Goal: Information Seeking & Learning: Check status

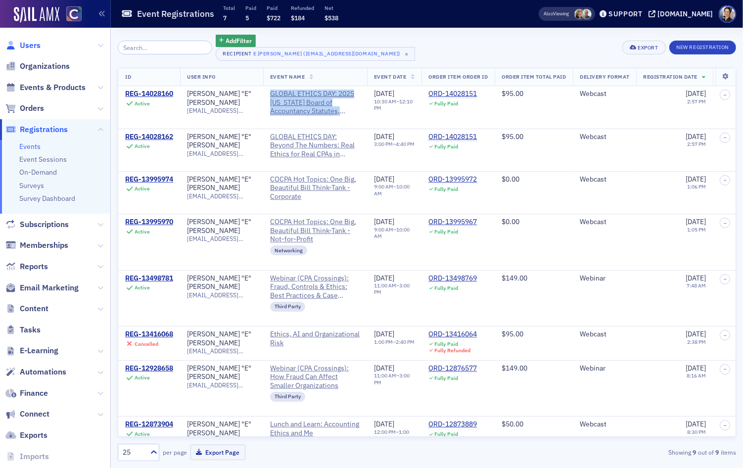
click at [37, 45] on span "Users" at bounding box center [30, 45] width 21 height 11
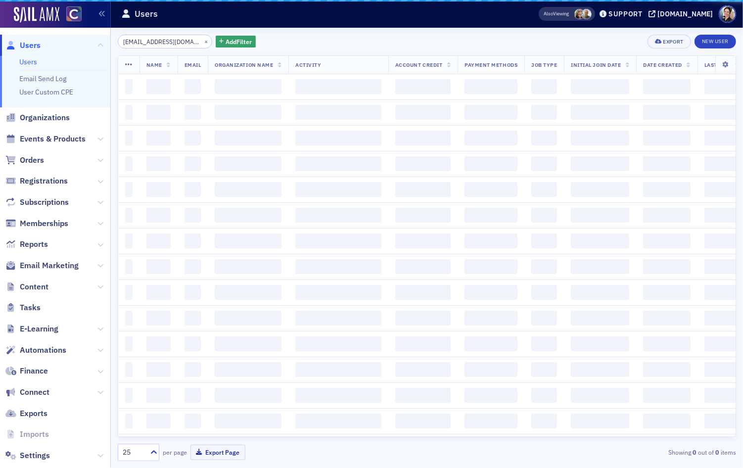
scroll to position [0, 12]
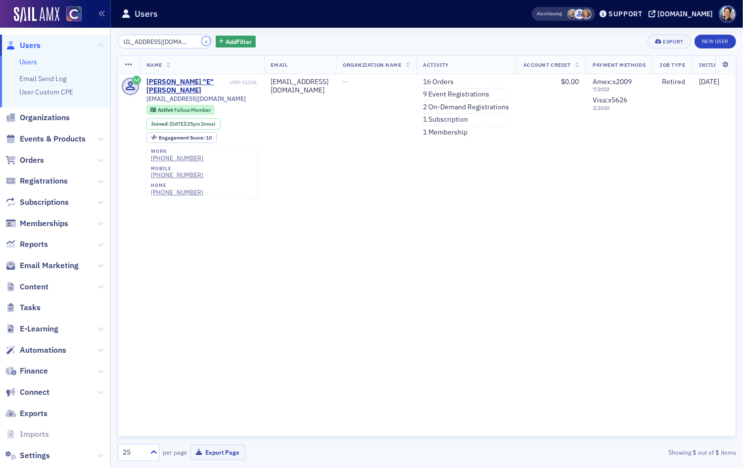
click at [202, 43] on button "×" at bounding box center [206, 41] width 9 height 9
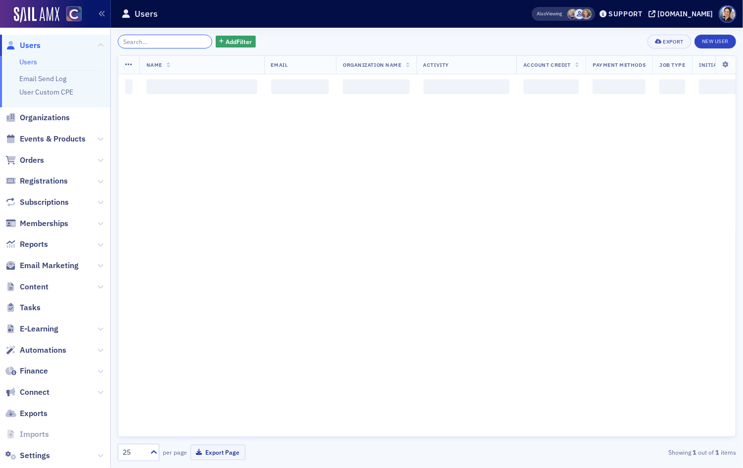
click at [175, 41] on input "search" at bounding box center [165, 42] width 94 height 14
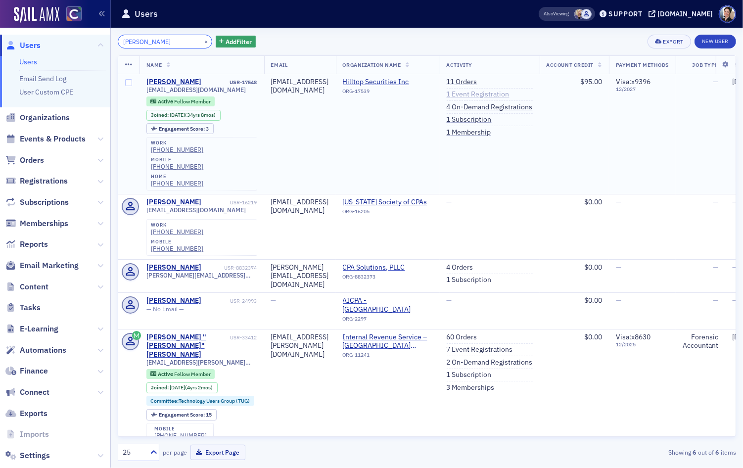
type input "jeannine manley"
drag, startPoint x: 511, startPoint y: 94, endPoint x: 501, endPoint y: 97, distance: 10.7
click at [510, 94] on link "1 Event Registration" at bounding box center [478, 94] width 63 height 9
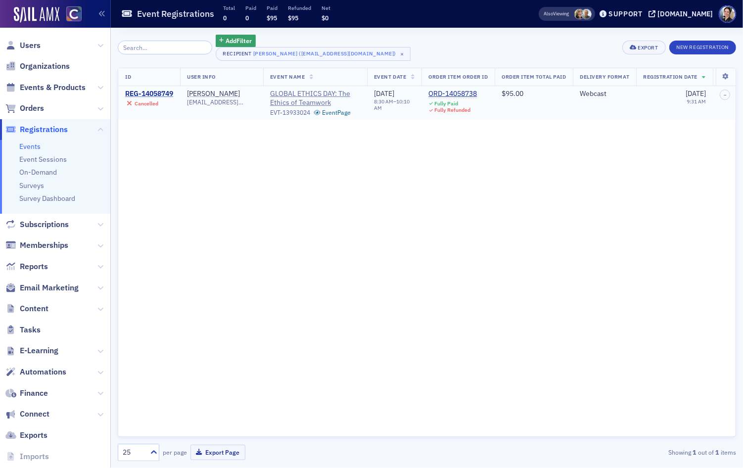
click at [155, 93] on div "REG-14058749" at bounding box center [149, 94] width 48 height 9
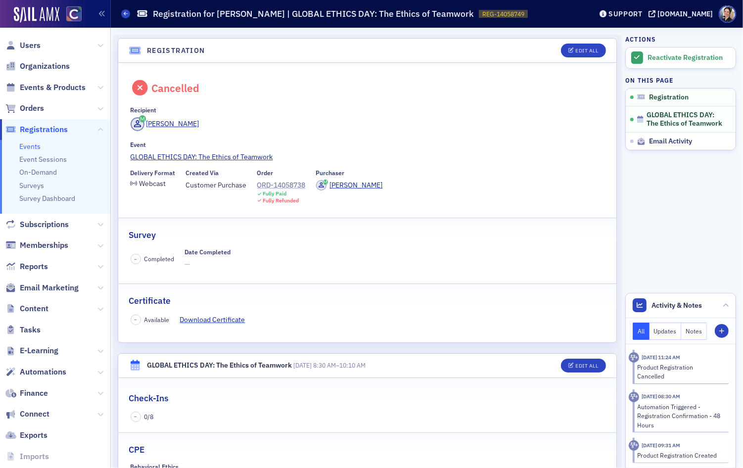
click at [297, 185] on div "ORD-14058738" at bounding box center [281, 185] width 48 height 10
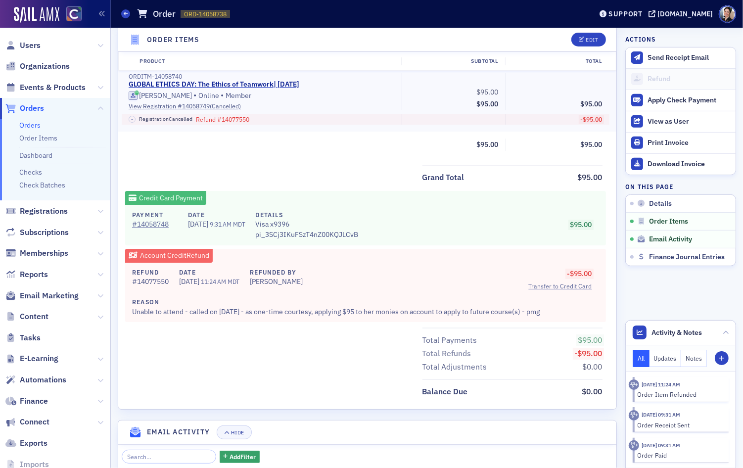
scroll to position [361, 0]
